Goal: Task Accomplishment & Management: Manage account settings

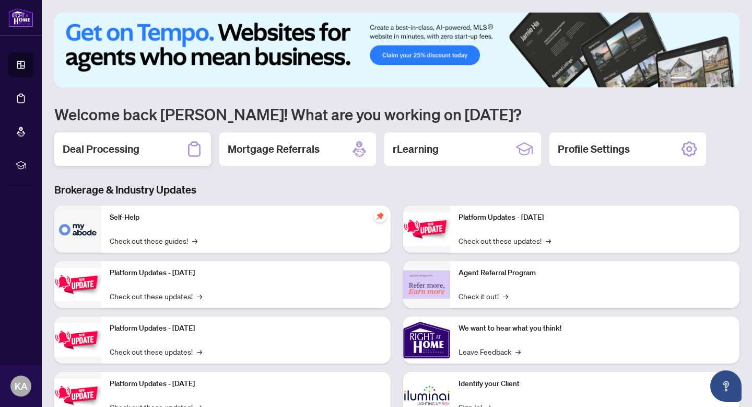
click at [117, 150] on h2 "Deal Processing" at bounding box center [101, 149] width 77 height 15
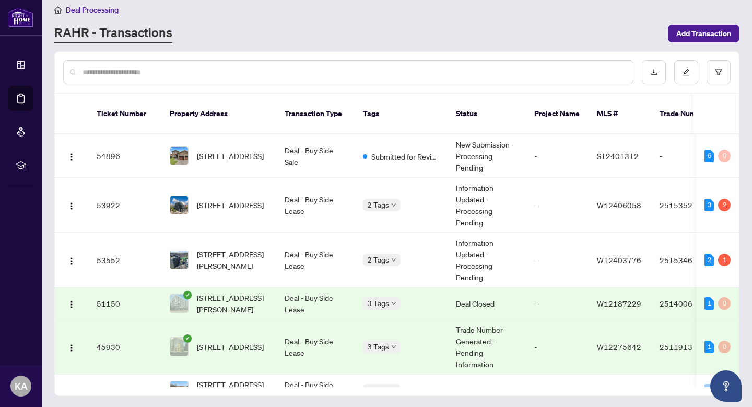
scroll to position [10, 0]
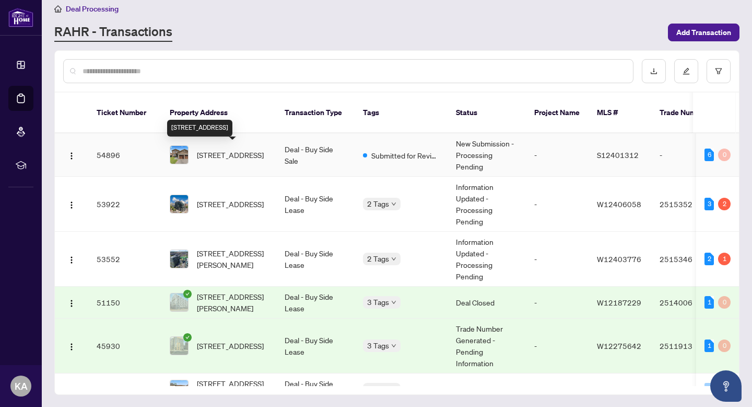
click at [228, 150] on span "[STREET_ADDRESS]" at bounding box center [230, 154] width 67 height 11
